Goal: Task Accomplishment & Management: Manage account settings

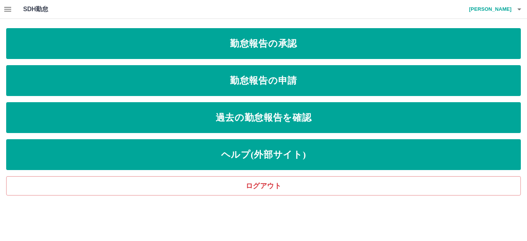
click at [9, 10] on icon "button" at bounding box center [7, 9] width 9 height 9
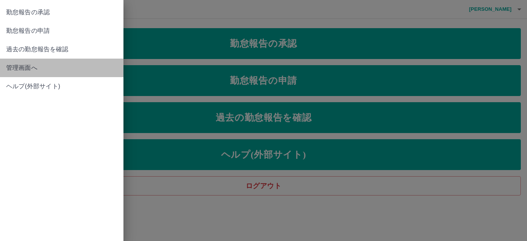
click at [15, 66] on span "管理画面へ" at bounding box center [61, 67] width 111 height 9
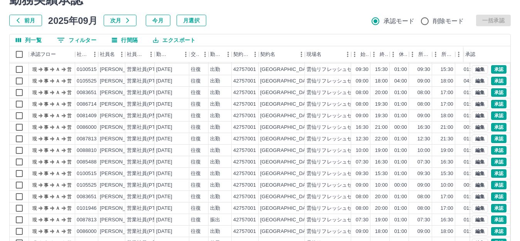
scroll to position [85, 0]
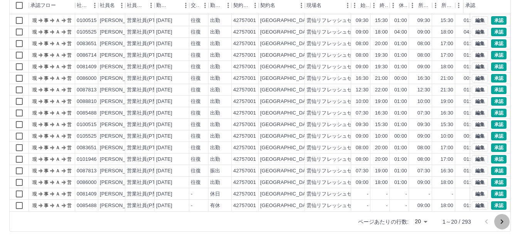
click at [500, 222] on icon "次のページへ" at bounding box center [501, 221] width 9 height 9
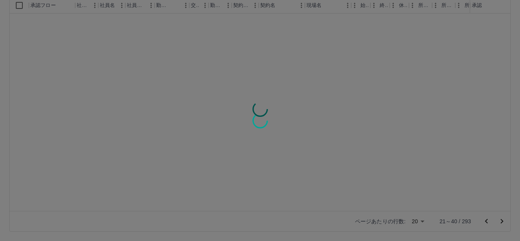
scroll to position [0, 0]
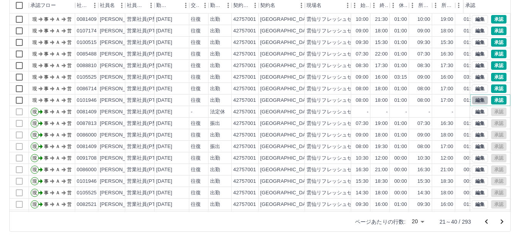
click at [475, 101] on button "編集" at bounding box center [480, 100] width 16 height 8
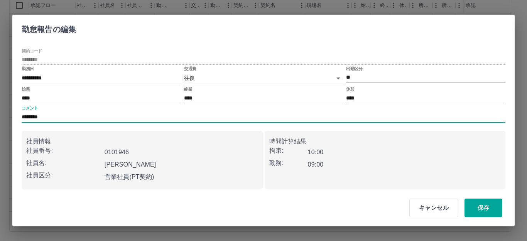
click at [47, 118] on input "********" at bounding box center [263, 117] width 483 height 11
type input "**********"
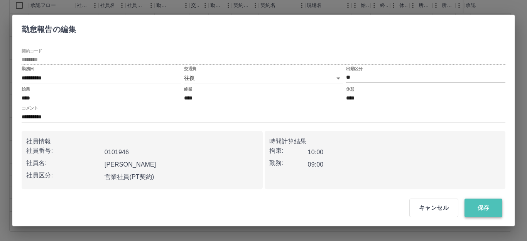
click at [471, 206] on button "保存" at bounding box center [483, 208] width 38 height 19
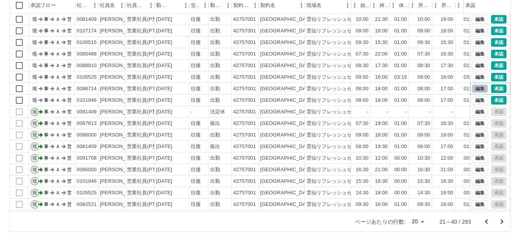
click at [472, 85] on button "編集" at bounding box center [480, 88] width 16 height 8
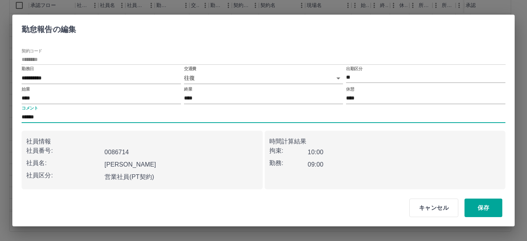
click at [45, 116] on input "******" at bounding box center [263, 117] width 483 height 11
type input "********"
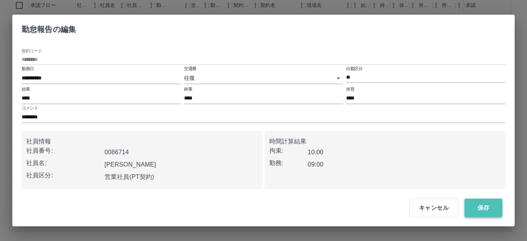
click at [478, 208] on button "保存" at bounding box center [483, 208] width 38 height 19
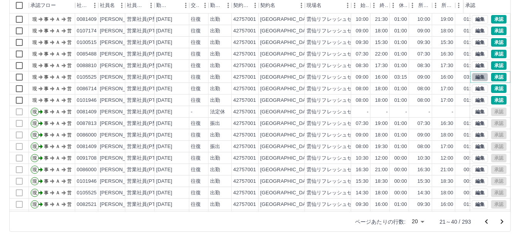
click at [475, 74] on button "編集" at bounding box center [480, 77] width 16 height 8
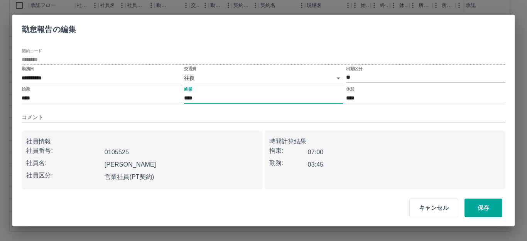
click at [196, 96] on input "****" at bounding box center [263, 98] width 159 height 11
type input "****"
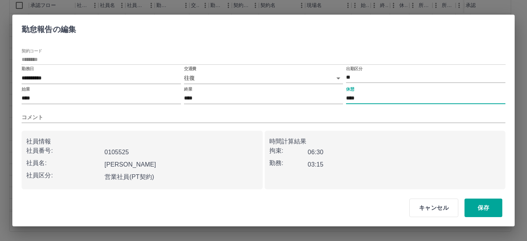
click at [360, 99] on input "****" at bounding box center [425, 98] width 159 height 11
click at [360, 97] on input "****" at bounding box center [425, 98] width 159 height 11
type input "****"
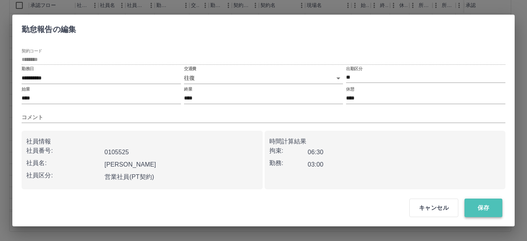
click at [481, 205] on button "保存" at bounding box center [483, 208] width 38 height 19
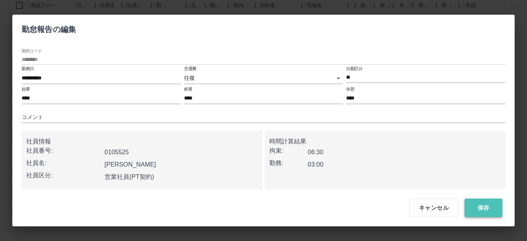
click at [483, 209] on button "保存" at bounding box center [483, 208] width 38 height 19
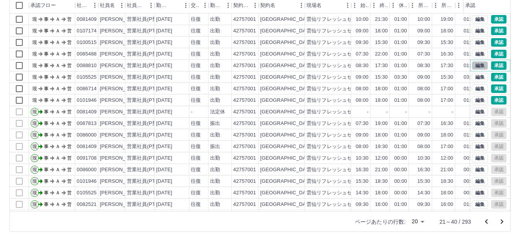
click at [473, 66] on button "編集" at bounding box center [480, 65] width 16 height 8
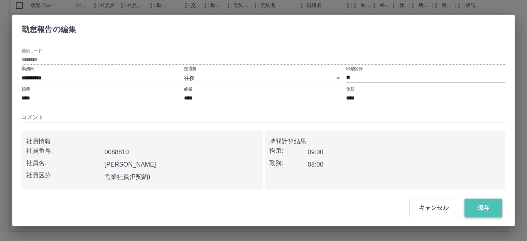
click at [485, 215] on button "保存" at bounding box center [483, 208] width 38 height 19
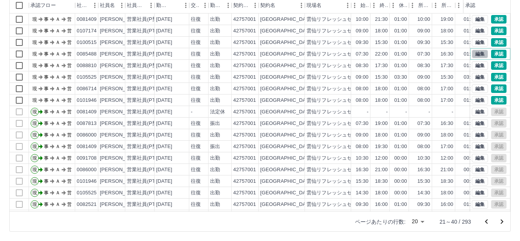
click at [474, 52] on button "編集" at bounding box center [480, 54] width 16 height 8
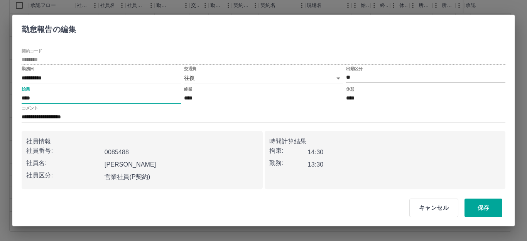
click at [35, 99] on input "****" at bounding box center [101, 98] width 159 height 11
type input "****"
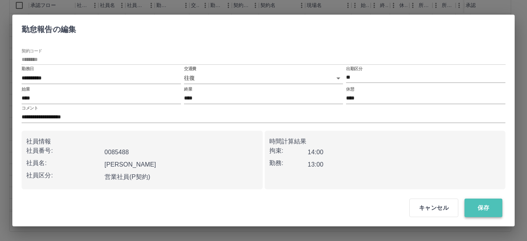
click at [478, 208] on button "保存" at bounding box center [483, 208] width 38 height 19
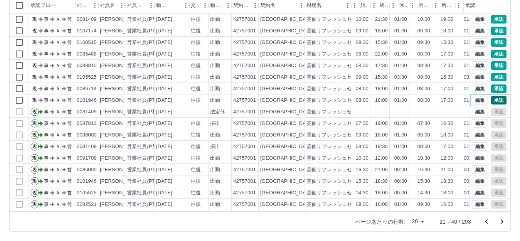
click at [491, 100] on button "承認" at bounding box center [498, 100] width 15 height 8
click at [491, 90] on button "承認" at bounding box center [498, 88] width 15 height 8
click at [491, 77] on button "承認" at bounding box center [498, 77] width 15 height 8
click at [492, 64] on button "承認" at bounding box center [498, 65] width 15 height 8
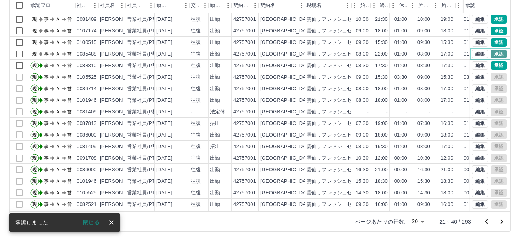
click at [493, 54] on button "承認" at bounding box center [498, 54] width 15 height 8
click at [494, 42] on button "承認" at bounding box center [498, 42] width 15 height 8
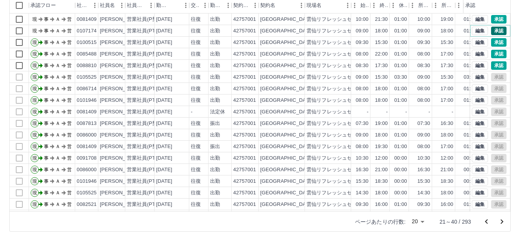
click at [493, 30] on button "承認" at bounding box center [498, 31] width 15 height 8
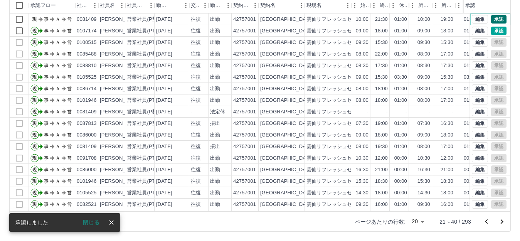
click at [493, 20] on button "承認" at bounding box center [498, 19] width 15 height 8
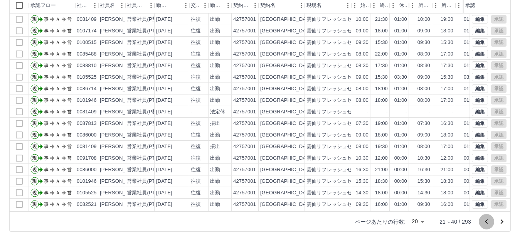
click at [486, 221] on icon "前のページへ" at bounding box center [486, 221] width 3 height 5
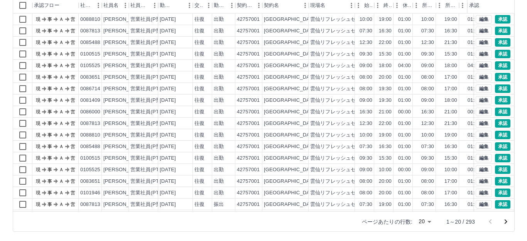
scroll to position [40, 0]
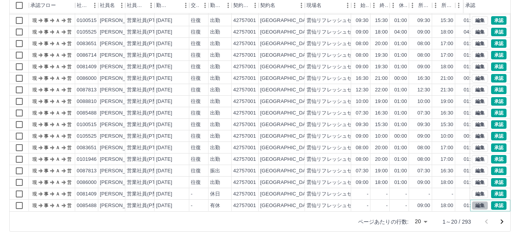
click at [474, 201] on button "編集" at bounding box center [480, 205] width 16 height 8
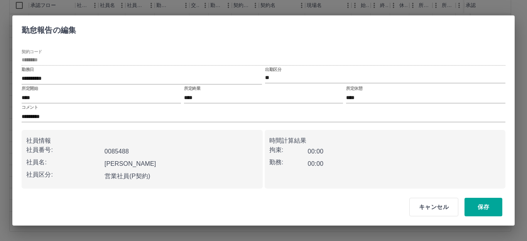
click at [273, 70] on label "出勤区分" at bounding box center [273, 69] width 16 height 6
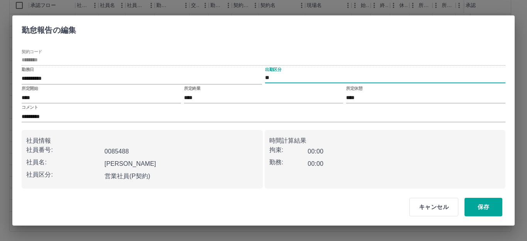
click at [273, 71] on label "出勤区分" at bounding box center [273, 69] width 16 height 6
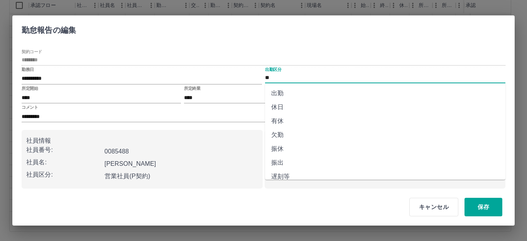
click at [272, 81] on input "**" at bounding box center [385, 78] width 240 height 10
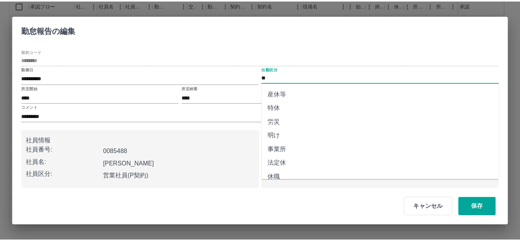
scroll to position [160, 0]
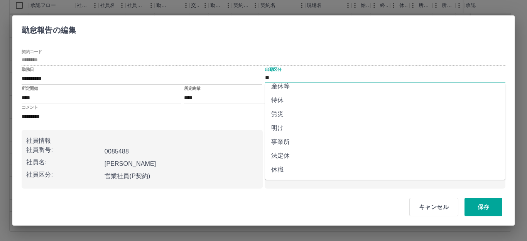
click at [280, 155] on li "法定休" at bounding box center [385, 156] width 240 height 14
type input "***"
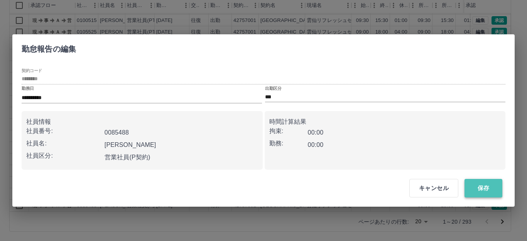
click at [478, 189] on button "保存" at bounding box center [483, 188] width 38 height 19
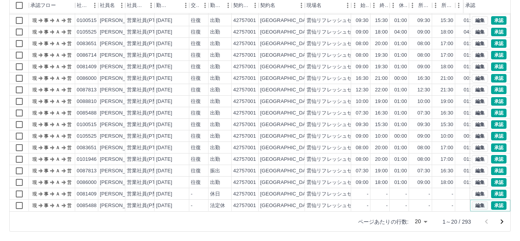
click at [472, 201] on button "編集" at bounding box center [480, 205] width 16 height 8
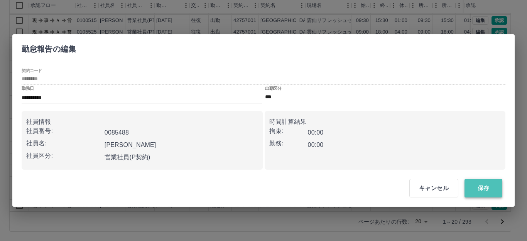
click at [487, 190] on button "保存" at bounding box center [483, 188] width 38 height 19
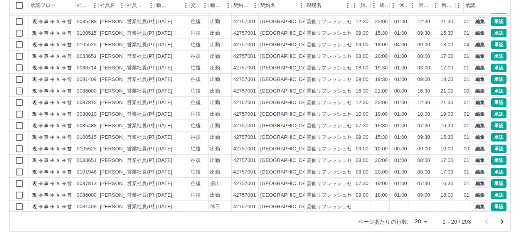
scroll to position [40, 0]
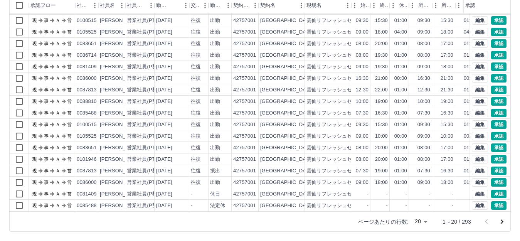
click at [503, 222] on icon "次のページへ" at bounding box center [501, 221] width 9 height 9
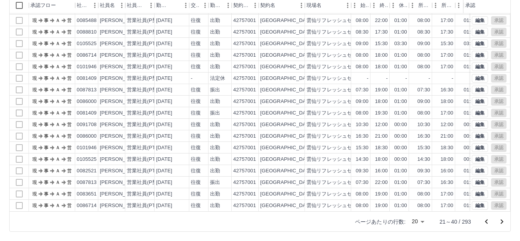
scroll to position [0, 0]
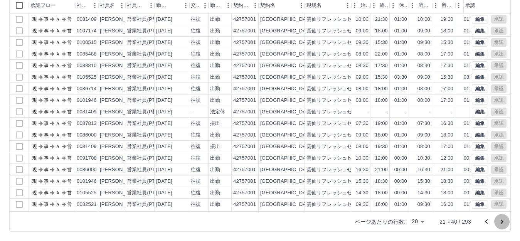
click at [502, 221] on icon "次のページへ" at bounding box center [502, 221] width 3 height 5
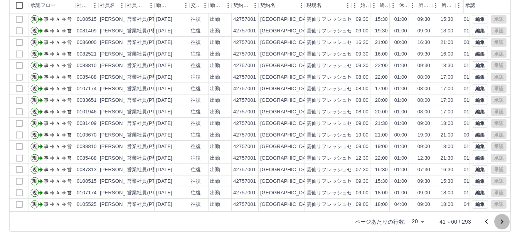
click at [500, 220] on icon "次のページへ" at bounding box center [501, 221] width 9 height 9
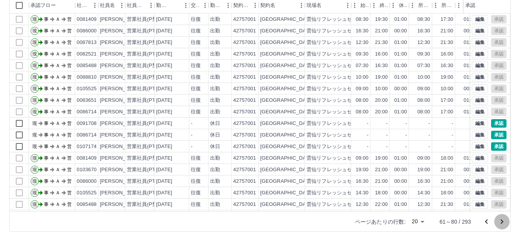
click at [500, 220] on icon "次のページへ" at bounding box center [501, 221] width 9 height 9
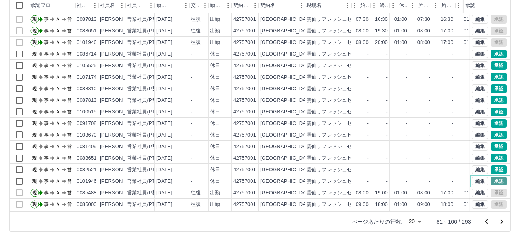
click at [491, 182] on button "承認" at bounding box center [498, 181] width 15 height 8
click at [493, 171] on button "承認" at bounding box center [498, 169] width 15 height 8
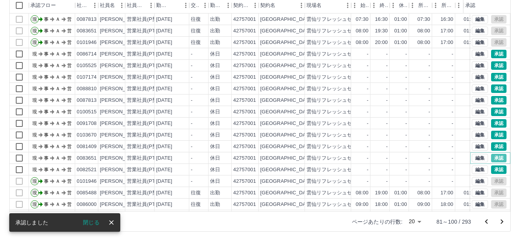
click at [492, 160] on button "承認" at bounding box center [498, 158] width 15 height 8
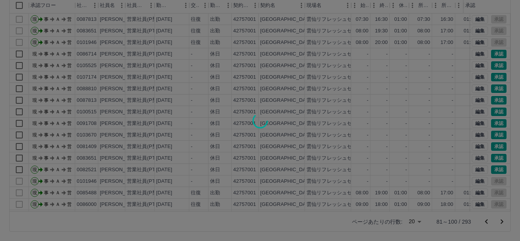
click at [492, 149] on div at bounding box center [260, 120] width 520 height 241
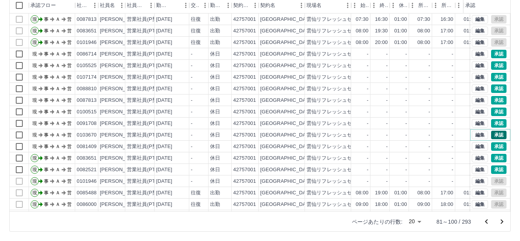
click at [491, 137] on button "承認" at bounding box center [498, 135] width 15 height 8
click at [492, 120] on button "承認" at bounding box center [498, 123] width 15 height 8
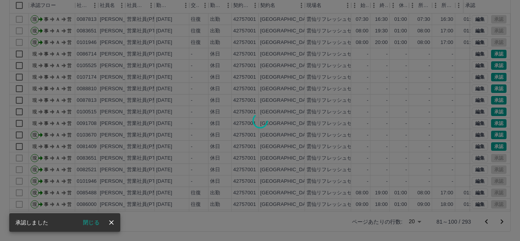
click at [492, 111] on div at bounding box center [260, 120] width 520 height 241
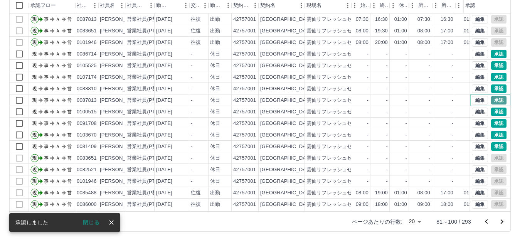
click at [491, 99] on button "承認" at bounding box center [498, 100] width 15 height 8
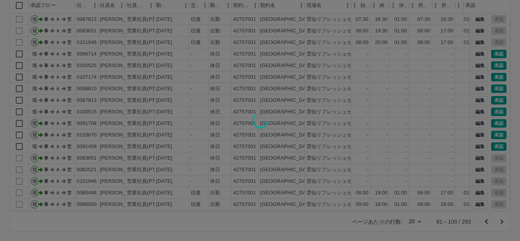
click at [493, 88] on div at bounding box center [260, 120] width 520 height 241
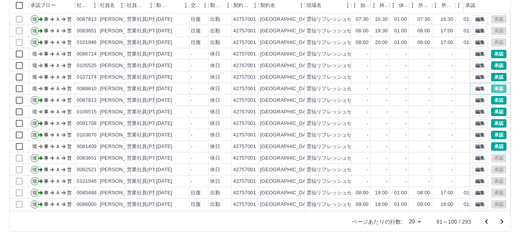
click at [493, 88] on button "承認" at bounding box center [498, 88] width 15 height 8
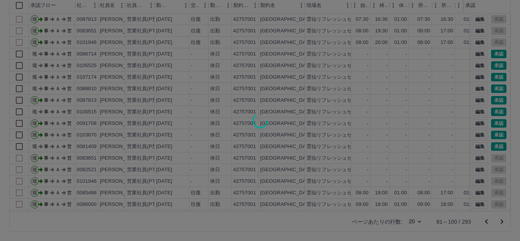
click at [492, 77] on div at bounding box center [260, 120] width 520 height 241
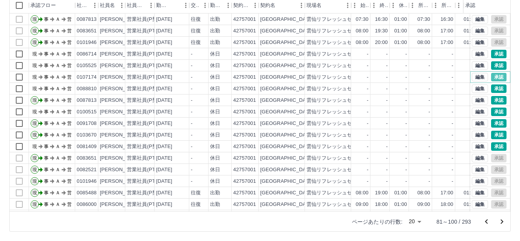
click at [492, 77] on button "承認" at bounding box center [498, 77] width 15 height 8
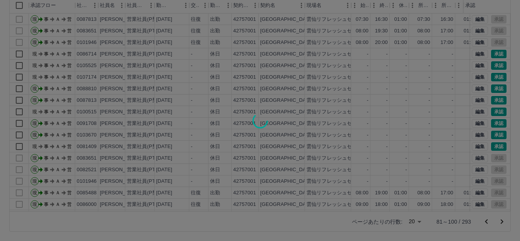
click at [491, 67] on div at bounding box center [260, 120] width 520 height 241
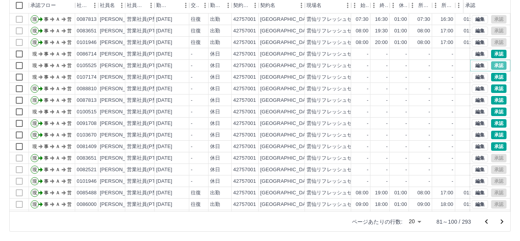
click at [491, 67] on button "承認" at bounding box center [498, 65] width 15 height 8
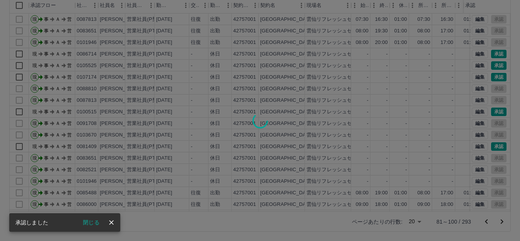
click at [489, 55] on div at bounding box center [260, 120] width 520 height 241
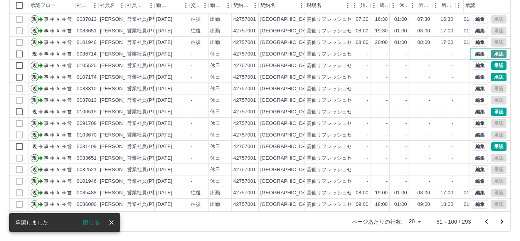
click at [491, 55] on button "承認" at bounding box center [498, 54] width 15 height 8
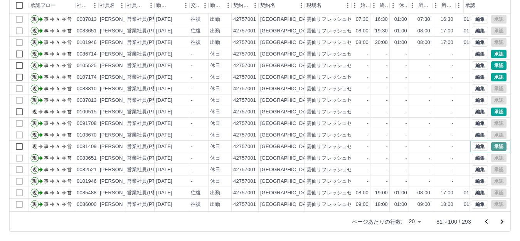
click at [494, 147] on button "承認" at bounding box center [498, 146] width 15 height 8
click at [493, 112] on button "承認" at bounding box center [498, 112] width 15 height 8
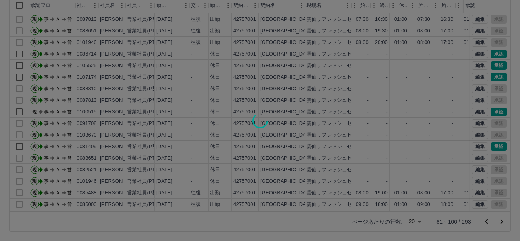
click at [493, 112] on div at bounding box center [260, 120] width 520 height 241
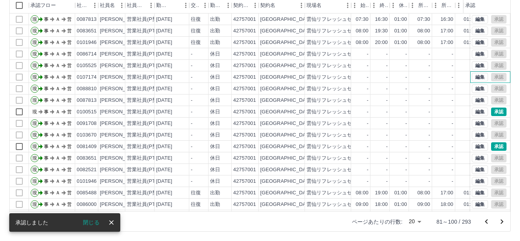
click at [493, 77] on div "編集 承認" at bounding box center [489, 77] width 35 height 8
click at [494, 146] on button "承認" at bounding box center [498, 146] width 15 height 8
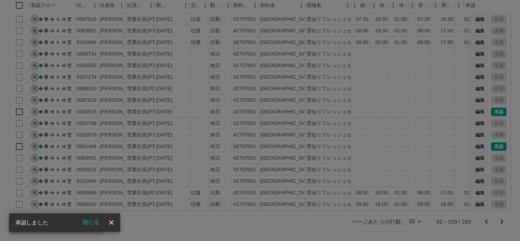
click at [488, 112] on div "承認権限がありません" at bounding box center [260, 120] width 520 height 241
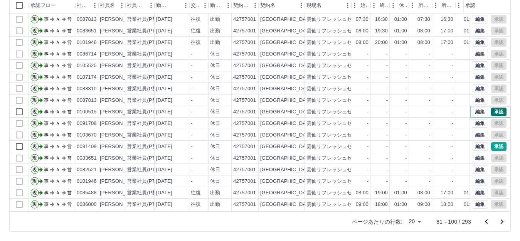
click at [491, 111] on button "承認" at bounding box center [498, 112] width 15 height 8
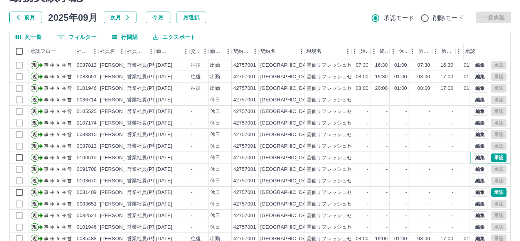
scroll to position [85, 0]
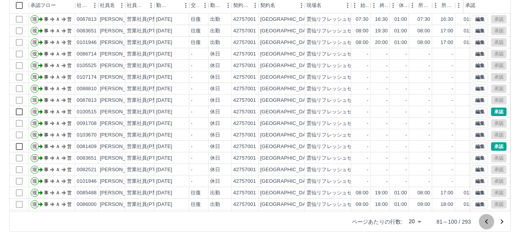
click at [486, 222] on icon "前のページへ" at bounding box center [486, 221] width 3 height 5
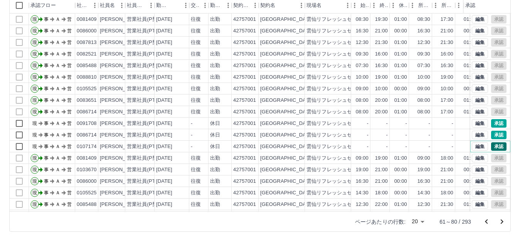
click at [492, 148] on button "承認" at bounding box center [498, 146] width 15 height 8
click at [493, 136] on button "承認" at bounding box center [498, 135] width 15 height 8
click at [473, 135] on button "編集" at bounding box center [480, 135] width 16 height 8
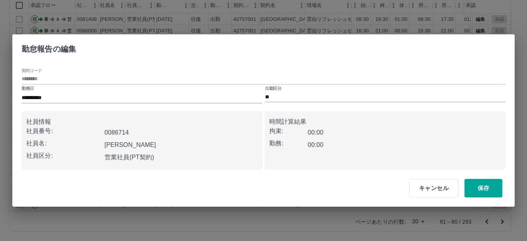
click at [273, 89] on label "出勤区分" at bounding box center [273, 89] width 16 height 6
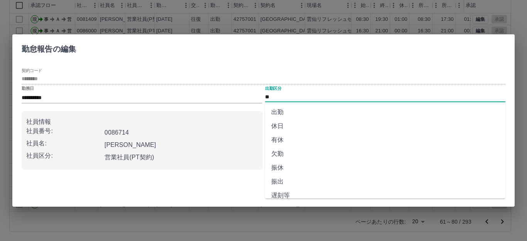
click at [272, 96] on input "**" at bounding box center [385, 97] width 240 height 10
click at [280, 112] on li "出勤" at bounding box center [385, 112] width 240 height 14
type input "**"
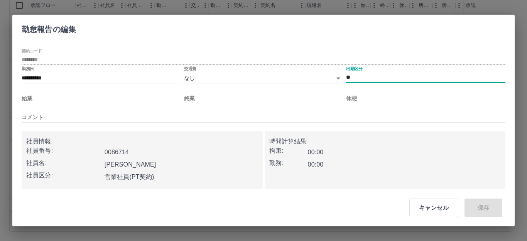
click at [22, 98] on input "始業" at bounding box center [101, 98] width 159 height 11
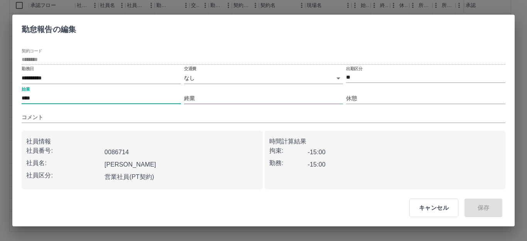
type input "****"
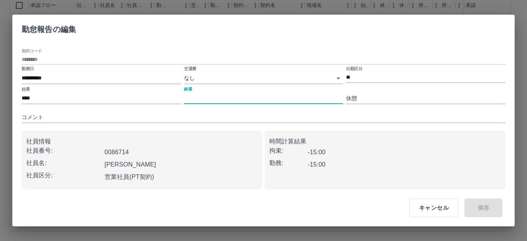
click at [186, 99] on input "終業" at bounding box center [263, 98] width 159 height 11
type input "****"
click at [190, 69] on label "交通費" at bounding box center [190, 69] width 12 height 6
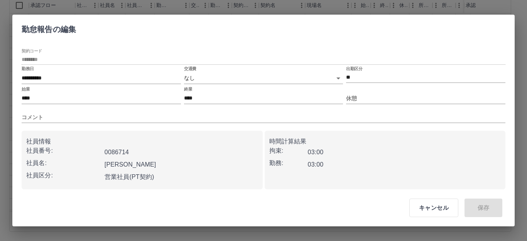
click at [192, 67] on label "交通費" at bounding box center [190, 69] width 12 height 6
click at [192, 79] on body "SDH勤怠 岩永　政吉 勤務実績承認 前月 2025年09月 次月 今月 月選択 承認モード 削除モード 一括承認 列一覧 0 フィルター 行間隔 エクスポー…" at bounding box center [263, 78] width 527 height 326
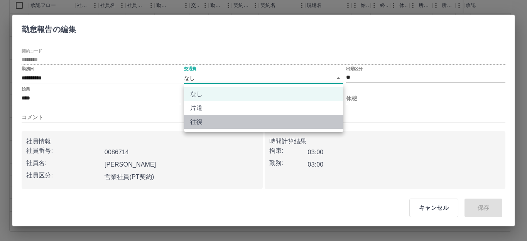
click at [200, 121] on li "往復" at bounding box center [263, 122] width 159 height 14
type input "******"
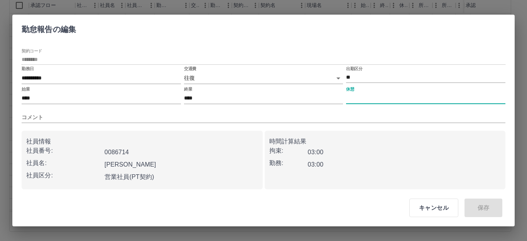
click at [358, 98] on input "休憩" at bounding box center [425, 98] width 159 height 11
type input "****"
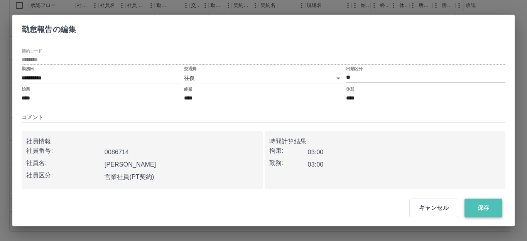
click at [486, 210] on button "保存" at bounding box center [483, 208] width 38 height 19
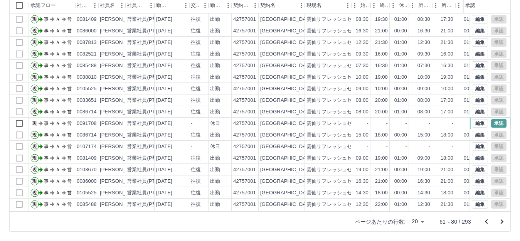
click at [491, 121] on button "承認" at bounding box center [498, 123] width 15 height 8
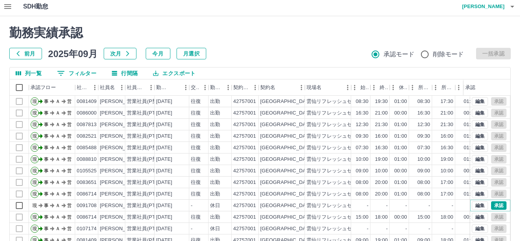
scroll to position [0, 0]
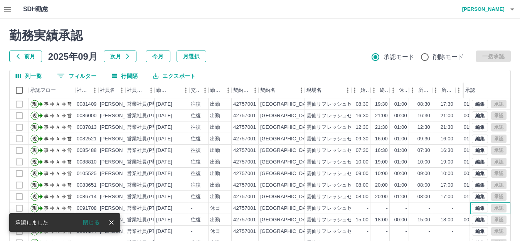
click at [491, 207] on div "編集 承認" at bounding box center [489, 208] width 35 height 8
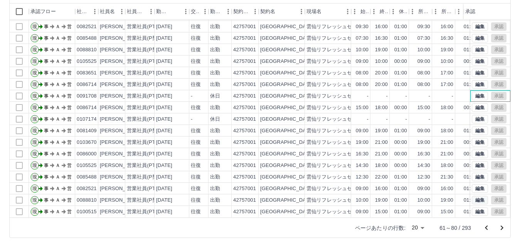
scroll to position [85, 0]
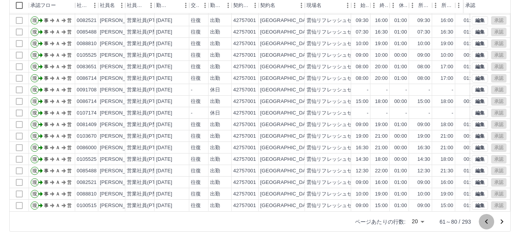
click at [486, 223] on icon "前のページへ" at bounding box center [486, 221] width 9 height 9
click at [487, 222] on icon "前のページへ" at bounding box center [486, 221] width 9 height 9
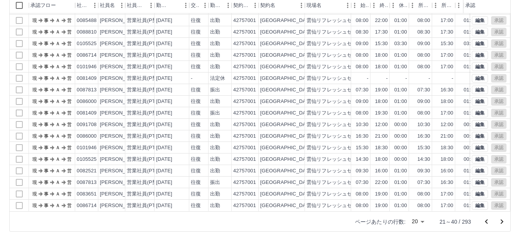
scroll to position [0, 0]
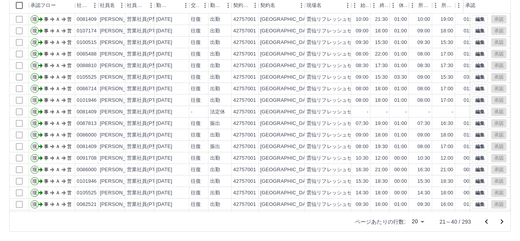
click at [485, 221] on icon "前のページへ" at bounding box center [486, 221] width 9 height 9
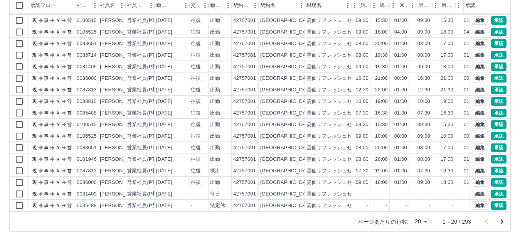
scroll to position [40, 0]
click at [472, 201] on button "編集" at bounding box center [480, 205] width 16 height 8
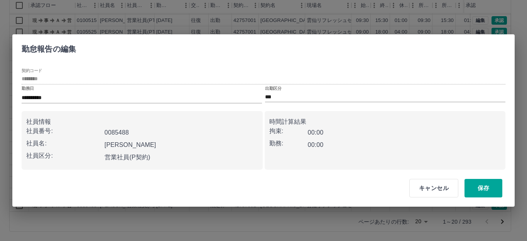
click at [276, 86] on label "出勤区分" at bounding box center [273, 89] width 16 height 6
click at [276, 94] on input "***" at bounding box center [385, 97] width 240 height 10
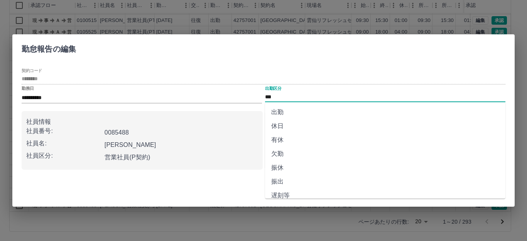
click at [278, 127] on li "休日" at bounding box center [385, 126] width 240 height 14
type input "**"
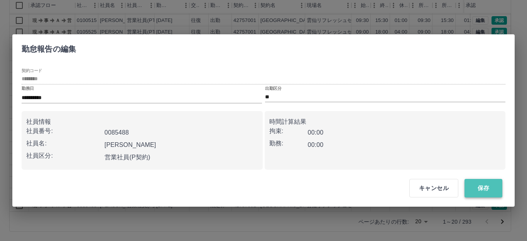
click at [481, 190] on button "保存" at bounding box center [483, 188] width 38 height 19
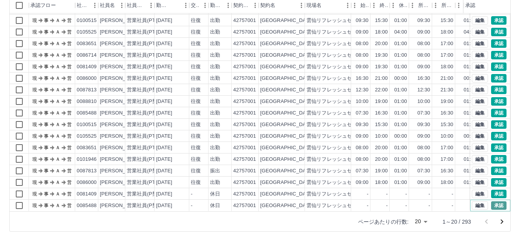
click at [494, 201] on button "承認" at bounding box center [498, 205] width 15 height 8
click at [493, 190] on button "承認" at bounding box center [498, 194] width 15 height 8
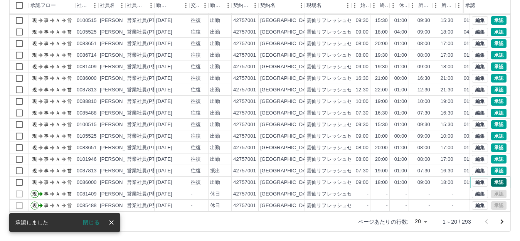
click at [494, 178] on button "承認" at bounding box center [498, 182] width 15 height 8
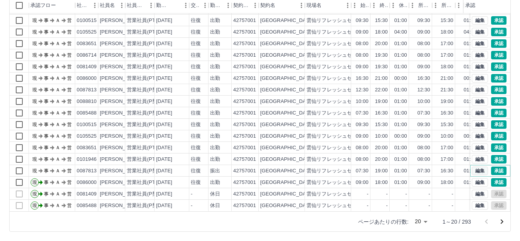
click at [474, 167] on button "編集" at bounding box center [480, 171] width 16 height 8
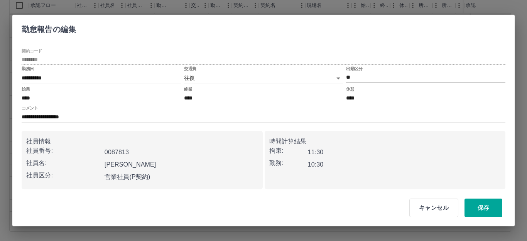
click at [34, 99] on input "****" at bounding box center [101, 98] width 159 height 11
type input "****"
click at [484, 207] on button "保存" at bounding box center [483, 208] width 38 height 19
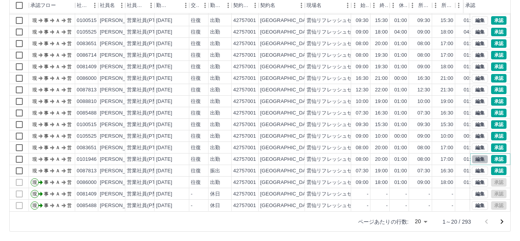
click at [474, 155] on button "編集" at bounding box center [480, 159] width 16 height 8
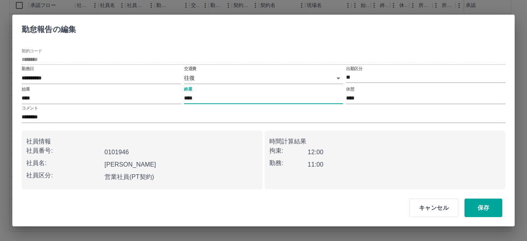
click at [197, 96] on input "****" at bounding box center [263, 98] width 159 height 11
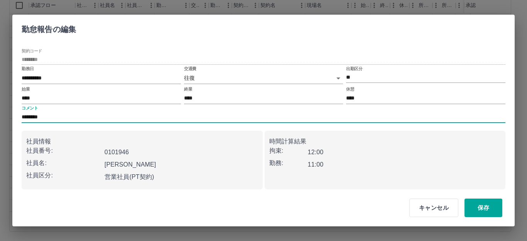
click at [47, 116] on input "********" at bounding box center [263, 117] width 483 height 11
click at [46, 118] on input "**********" at bounding box center [263, 117] width 483 height 11
type input "**********"
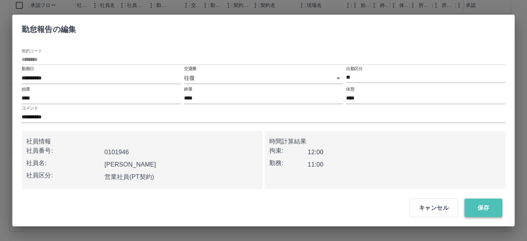
click at [474, 206] on button "保存" at bounding box center [483, 208] width 38 height 19
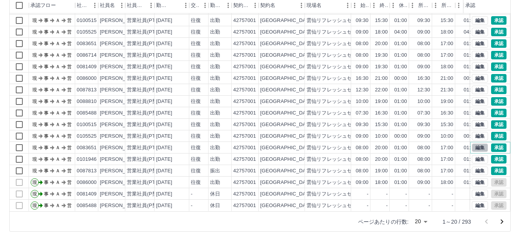
click at [472, 143] on button "編集" at bounding box center [480, 147] width 16 height 8
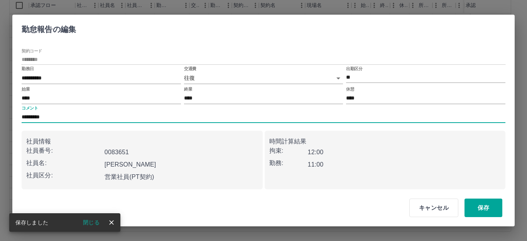
click at [64, 115] on input "*********" at bounding box center [263, 117] width 483 height 11
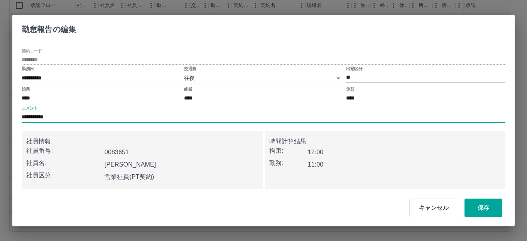
type input "**********"
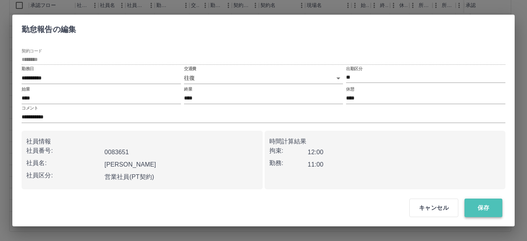
click at [483, 207] on button "保存" at bounding box center [483, 208] width 38 height 19
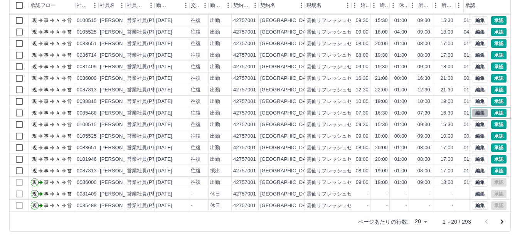
click at [472, 109] on button "編集" at bounding box center [480, 113] width 16 height 8
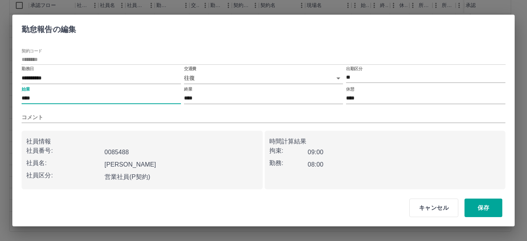
click at [34, 99] on input "****" at bounding box center [101, 98] width 159 height 11
click at [32, 99] on input "****" at bounding box center [101, 98] width 159 height 11
type input "****"
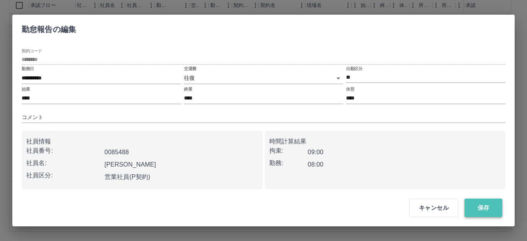
click at [484, 208] on button "保存" at bounding box center [483, 208] width 38 height 19
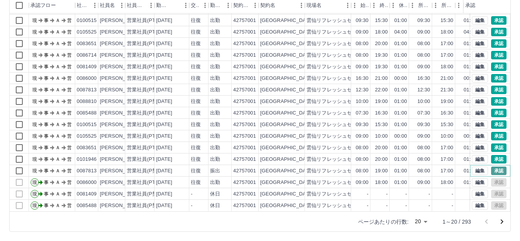
click at [491, 167] on button "承認" at bounding box center [498, 171] width 15 height 8
click at [493, 155] on button "承認" at bounding box center [498, 159] width 15 height 8
click at [493, 143] on button "承認" at bounding box center [498, 147] width 15 height 8
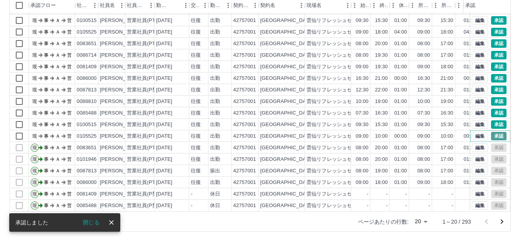
click at [492, 132] on button "承認" at bounding box center [498, 136] width 15 height 8
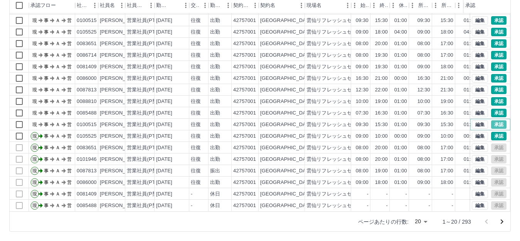
click at [492, 120] on button "承認" at bounding box center [498, 124] width 15 height 8
click at [492, 109] on button "承認" at bounding box center [498, 113] width 15 height 8
click at [492, 97] on button "承認" at bounding box center [498, 101] width 15 height 8
click at [494, 86] on button "承認" at bounding box center [498, 90] width 15 height 8
click at [495, 74] on button "承認" at bounding box center [498, 78] width 15 height 8
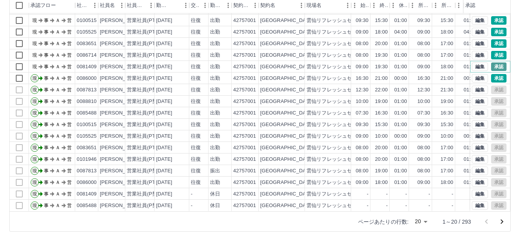
click at [492, 62] on button "承認" at bounding box center [498, 66] width 15 height 8
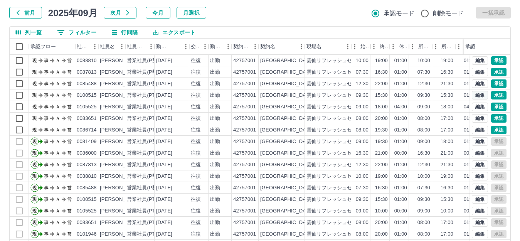
scroll to position [0, 0]
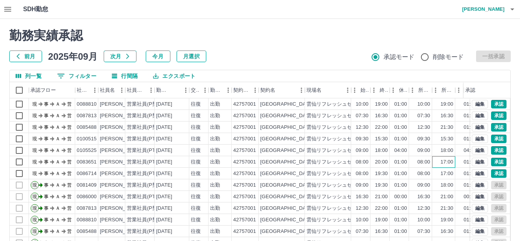
click at [435, 163] on div "17:00" at bounding box center [443, 162] width 23 height 12
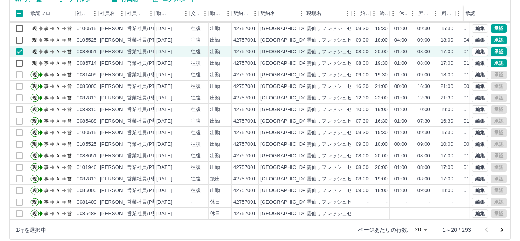
scroll to position [85, 0]
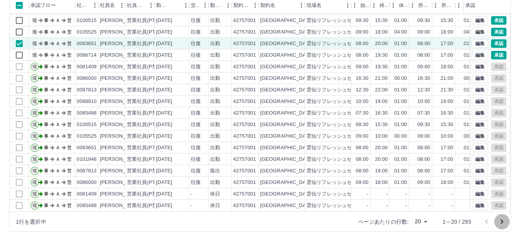
click at [503, 222] on icon "次のページへ" at bounding box center [501, 221] width 9 height 9
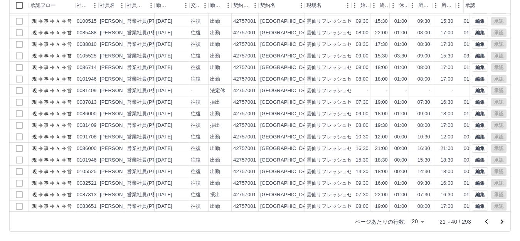
scroll to position [40, 0]
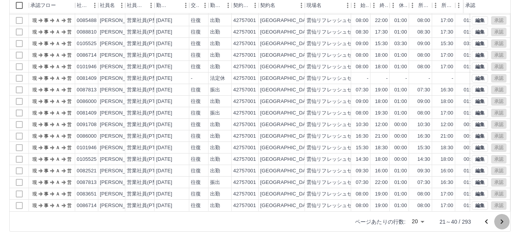
click at [502, 222] on icon "次のページへ" at bounding box center [501, 221] width 9 height 9
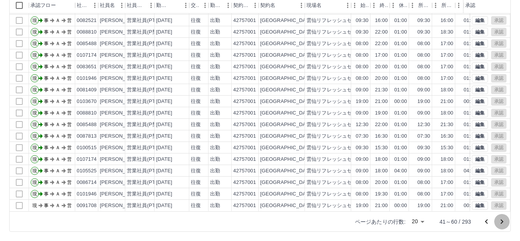
click at [502, 222] on icon "次のページへ" at bounding box center [502, 221] width 3 height 5
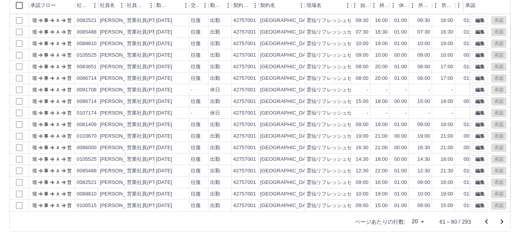
scroll to position [0, 0]
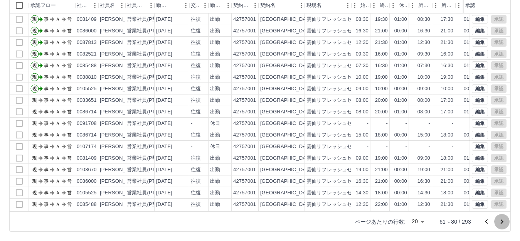
click at [501, 221] on icon "次のページへ" at bounding box center [501, 221] width 9 height 9
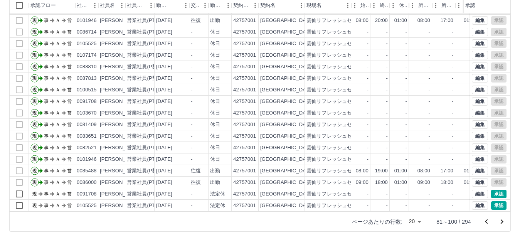
scroll to position [40, 0]
click at [492, 201] on button "承認" at bounding box center [498, 205] width 15 height 8
click at [492, 190] on button "承認" at bounding box center [498, 194] width 15 height 8
click at [500, 222] on icon "次のページへ" at bounding box center [501, 221] width 9 height 9
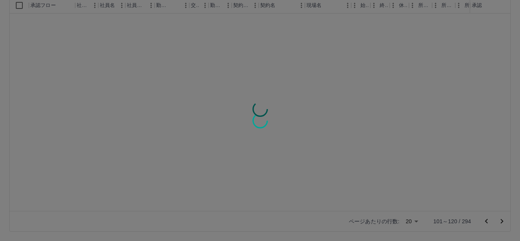
scroll to position [0, 0]
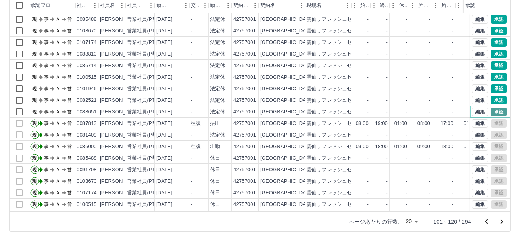
click at [492, 112] on button "承認" at bounding box center [498, 112] width 15 height 8
click at [492, 101] on button "承認" at bounding box center [498, 100] width 15 height 8
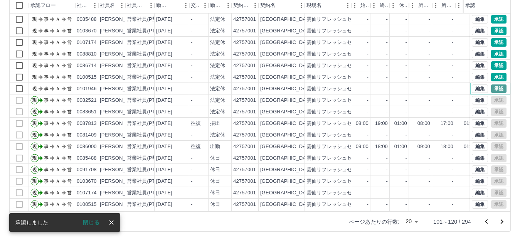
click at [491, 88] on button "承認" at bounding box center [498, 88] width 15 height 8
click at [492, 81] on button "承認" at bounding box center [498, 77] width 15 height 8
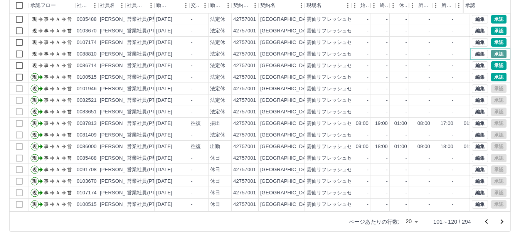
click at [492, 51] on button "承認" at bounding box center [498, 54] width 15 height 8
click at [493, 42] on button "承認" at bounding box center [498, 42] width 15 height 8
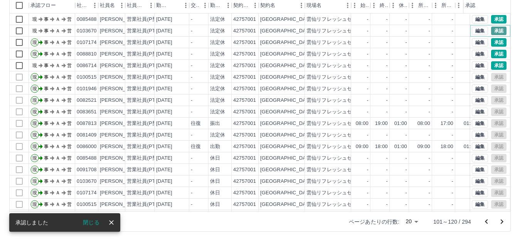
click at [492, 32] on button "承認" at bounding box center [498, 31] width 15 height 8
click at [491, 20] on button "承認" at bounding box center [498, 19] width 15 height 8
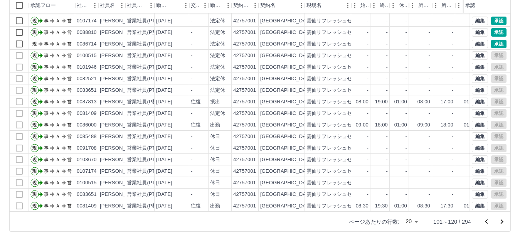
scroll to position [40, 0]
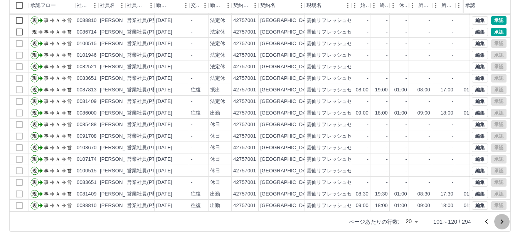
click at [501, 222] on icon "次のページへ" at bounding box center [501, 221] width 9 height 9
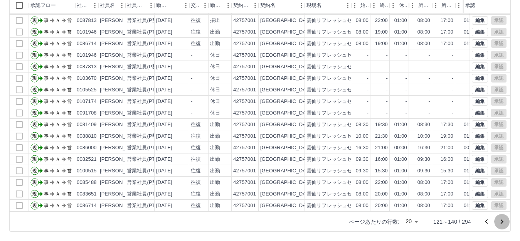
click at [503, 222] on icon "次のページへ" at bounding box center [501, 221] width 9 height 9
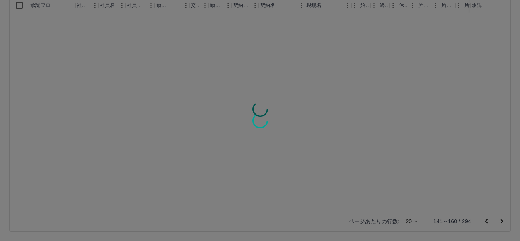
scroll to position [0, 0]
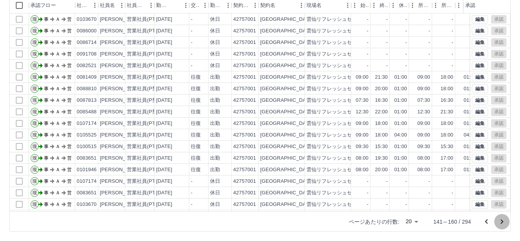
click at [500, 220] on icon "次のページへ" at bounding box center [501, 221] width 9 height 9
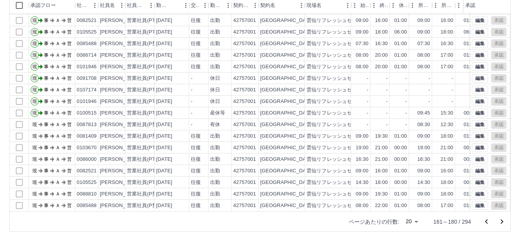
scroll to position [40, 0]
click at [503, 222] on icon "次のページへ" at bounding box center [501, 221] width 9 height 9
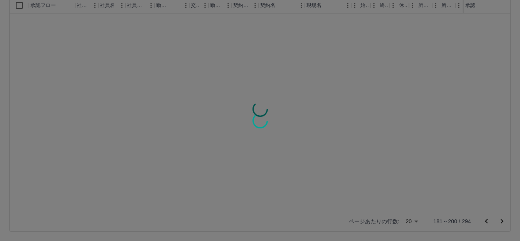
scroll to position [0, 0]
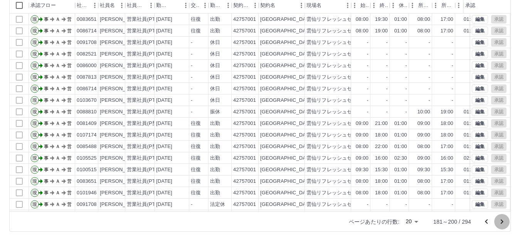
click at [502, 224] on icon "次のページへ" at bounding box center [501, 221] width 9 height 9
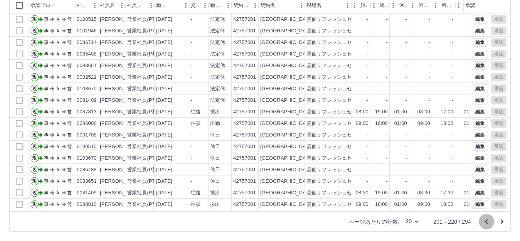
click at [486, 217] on icon "前のページへ" at bounding box center [486, 221] width 9 height 9
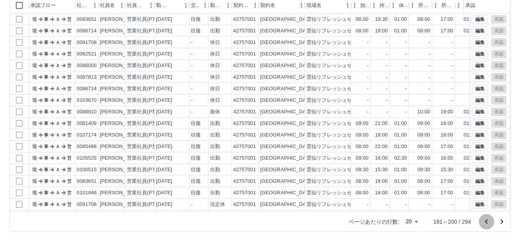
click at [486, 224] on icon "前のページへ" at bounding box center [486, 221] width 9 height 9
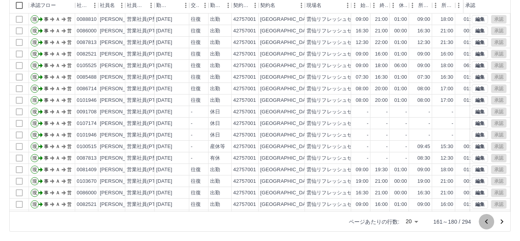
click at [484, 223] on icon "前のページへ" at bounding box center [486, 221] width 9 height 9
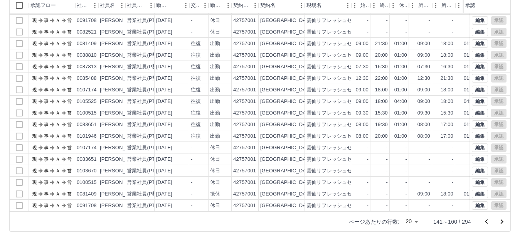
scroll to position [40, 0]
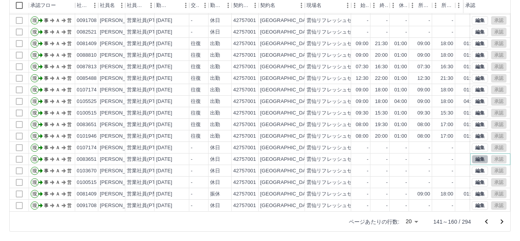
click at [472, 155] on button "編集" at bounding box center [480, 159] width 16 height 8
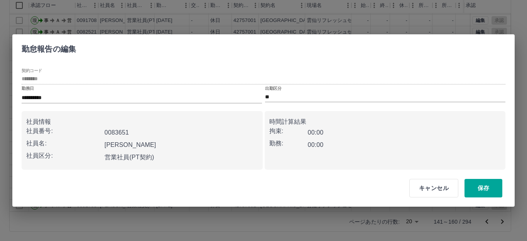
click at [272, 90] on label "出勤区分" at bounding box center [273, 89] width 16 height 6
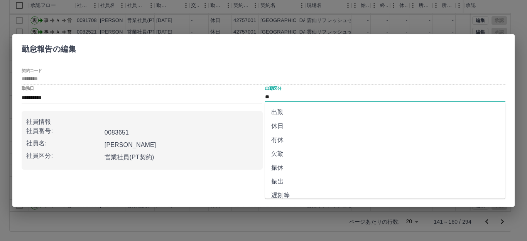
click at [273, 96] on input "**" at bounding box center [385, 97] width 240 height 10
click at [279, 114] on li "出勤" at bounding box center [385, 112] width 240 height 14
type input "**"
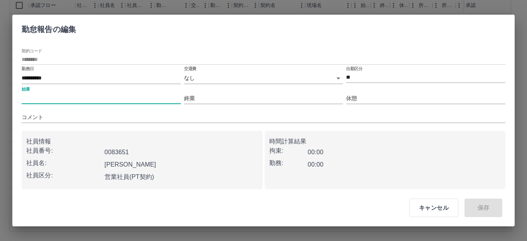
click at [23, 98] on input "始業" at bounding box center [101, 98] width 159 height 11
type input "****"
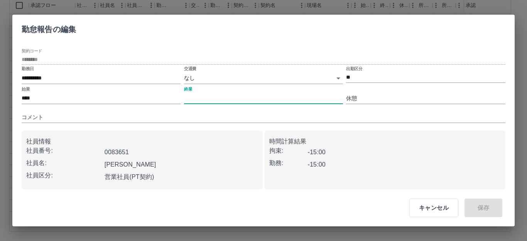
click at [185, 100] on input "終業" at bounding box center [263, 98] width 159 height 11
type input "****"
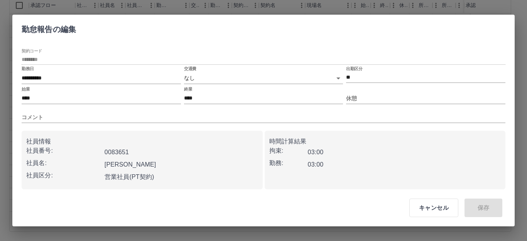
click at [187, 68] on label "交通費" at bounding box center [190, 69] width 12 height 6
click at [189, 70] on label "交通費" at bounding box center [190, 69] width 12 height 6
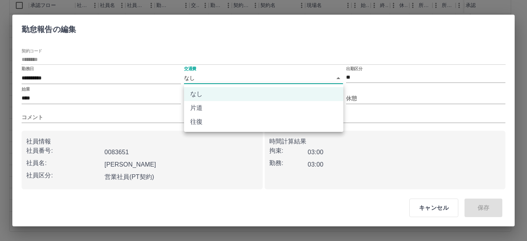
click at [190, 76] on body "SDH勤怠 岩永　政吉 勤務実績承認 前月 2025年09月 次月 今月 月選択 承認モード 削除モード 一括承認 列一覧 0 フィルター 行間隔 エクスポー…" at bounding box center [263, 78] width 527 height 326
click at [200, 119] on li "往復" at bounding box center [263, 122] width 159 height 14
type input "******"
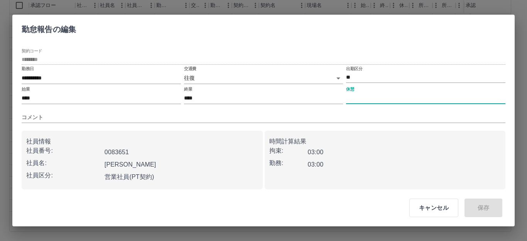
click at [350, 101] on input "休憩" at bounding box center [425, 98] width 159 height 11
type input "****"
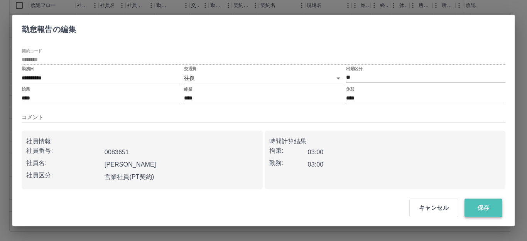
click at [477, 205] on button "保存" at bounding box center [483, 208] width 38 height 19
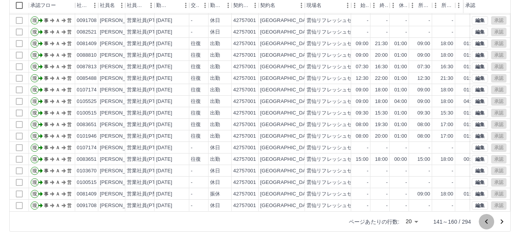
click at [488, 221] on icon "前のページへ" at bounding box center [486, 221] width 9 height 9
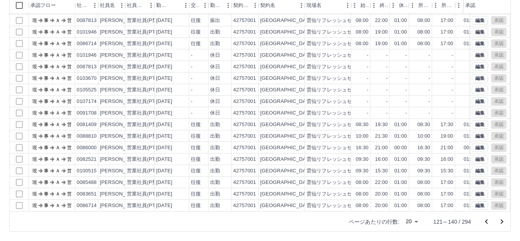
scroll to position [0, 0]
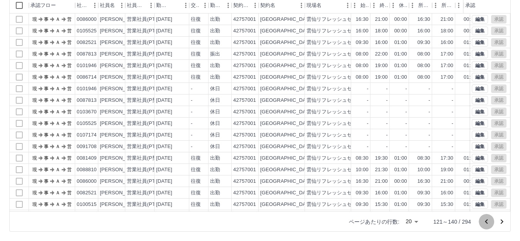
click at [485, 222] on icon "前のページへ" at bounding box center [486, 221] width 9 height 9
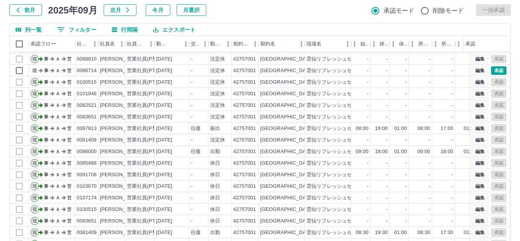
scroll to position [85, 0]
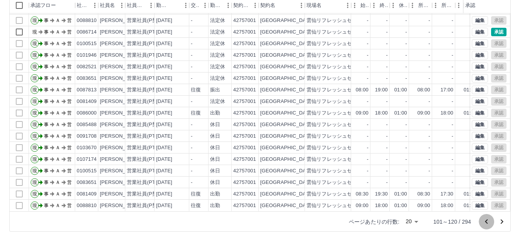
click at [487, 223] on icon "前のページへ" at bounding box center [486, 221] width 3 height 5
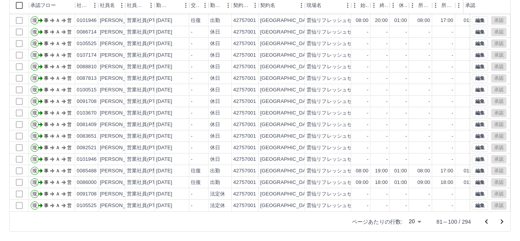
scroll to position [40, 0]
click at [487, 222] on icon "前のページへ" at bounding box center [486, 221] width 9 height 9
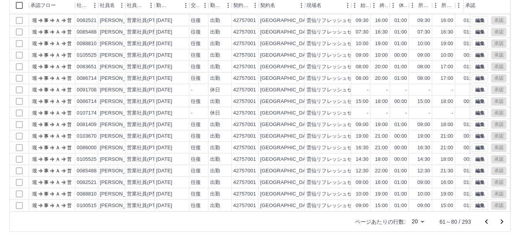
scroll to position [0, 0]
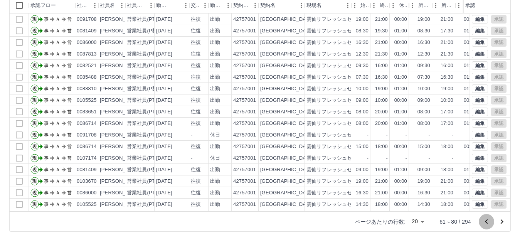
click at [486, 222] on icon "前のページへ" at bounding box center [486, 221] width 3 height 5
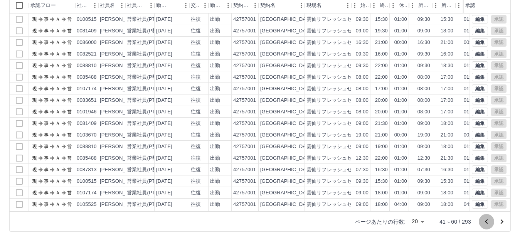
click at [486, 221] on icon "前のページへ" at bounding box center [486, 221] width 3 height 5
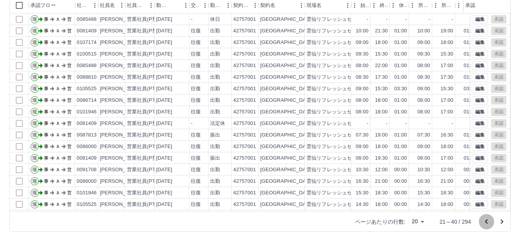
click at [485, 222] on icon "前のページへ" at bounding box center [486, 221] width 9 height 9
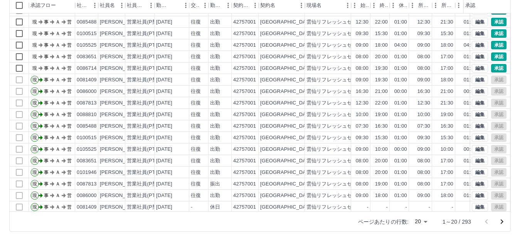
scroll to position [40, 0]
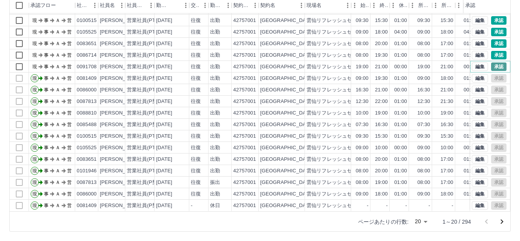
click at [491, 62] on button "承認" at bounding box center [498, 66] width 15 height 8
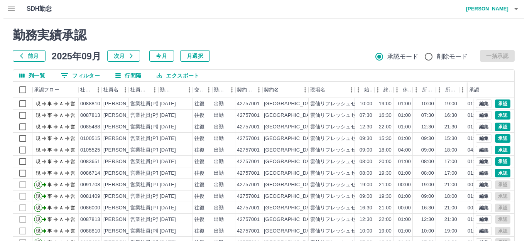
scroll to position [0, 0]
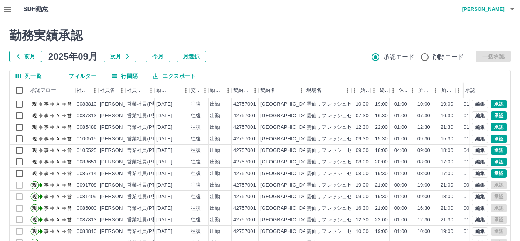
click at [513, 7] on icon "button" at bounding box center [512, 9] width 9 height 9
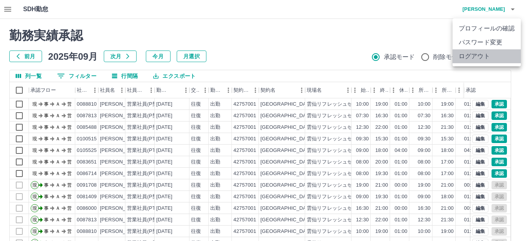
click at [477, 57] on li "ログアウト" at bounding box center [486, 56] width 68 height 14
